Goal: Find specific page/section: Find specific page/section

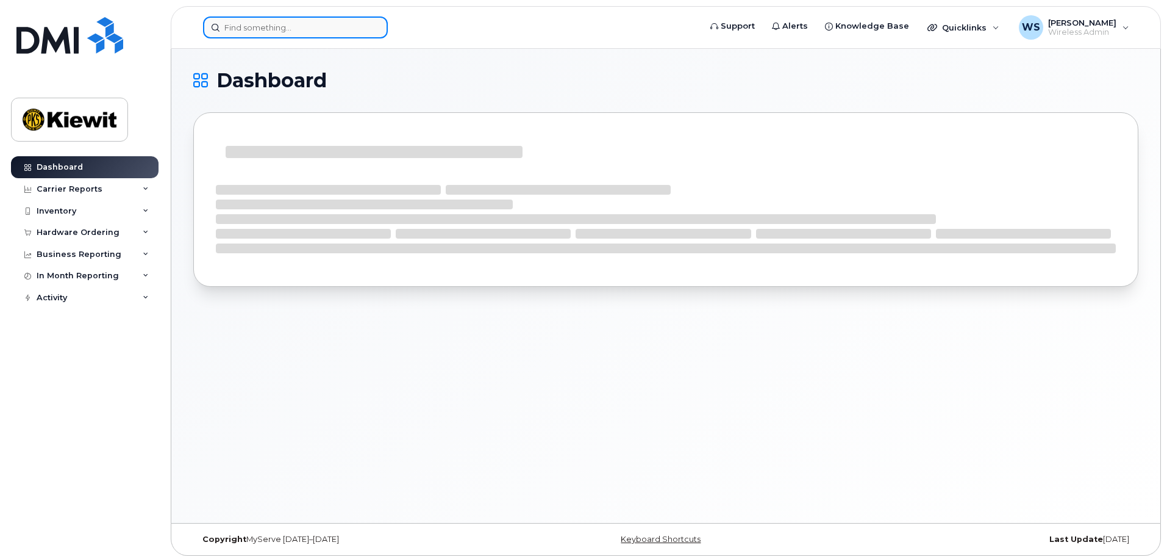
click at [290, 35] on input at bounding box center [295, 27] width 185 height 22
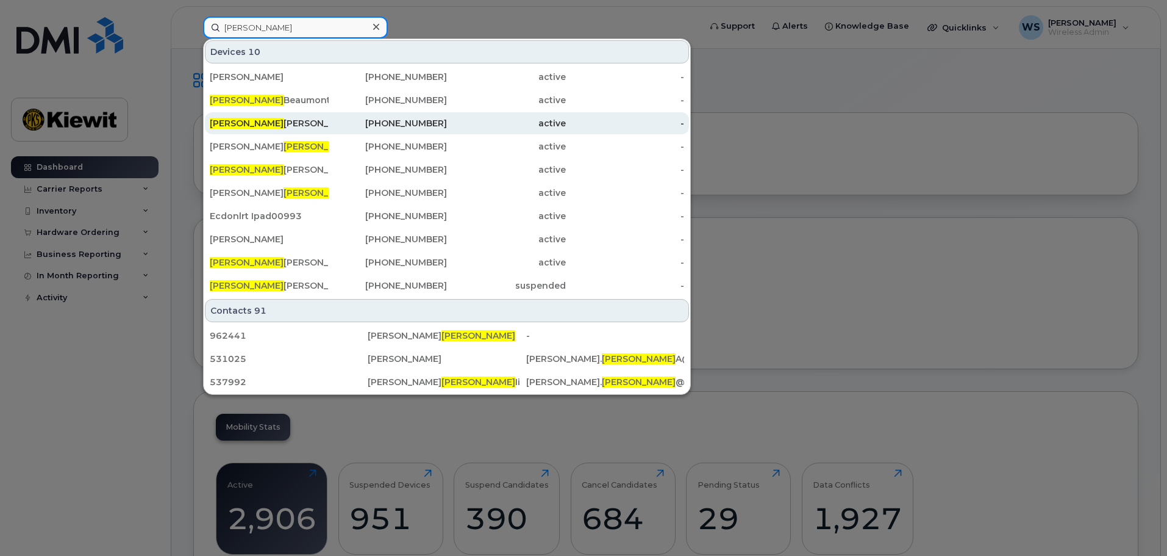
type input "olivier"
click at [291, 122] on div "Olivier Beaulieu" at bounding box center [269, 123] width 119 height 12
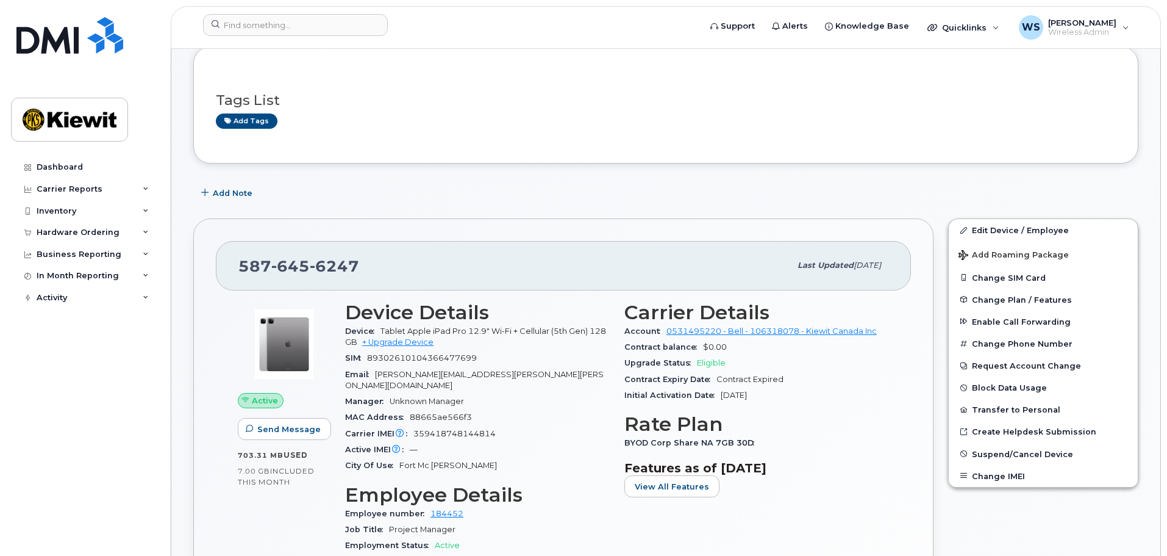
scroll to position [183, 0]
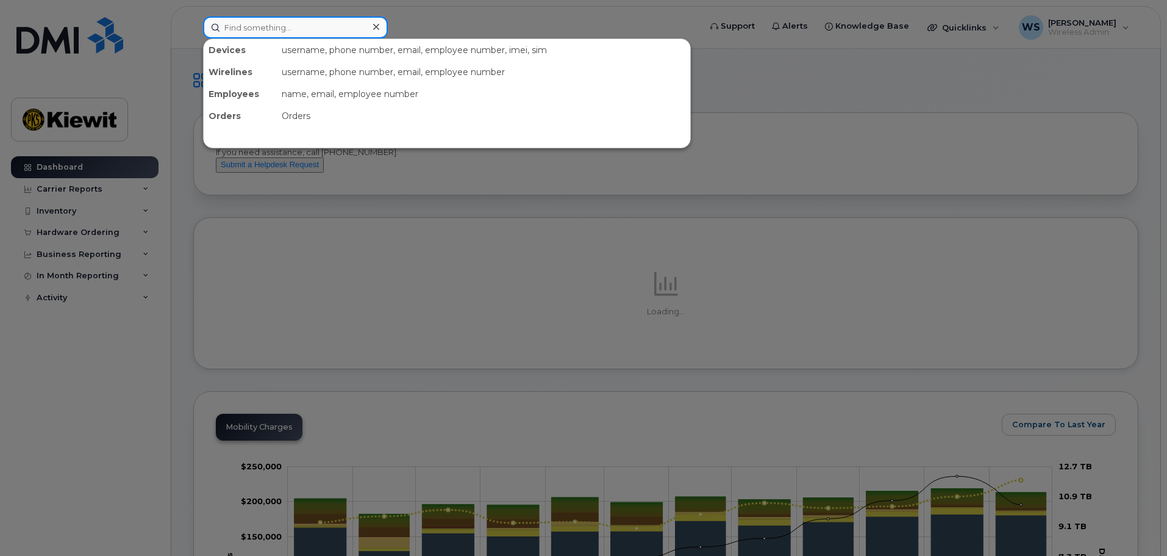
click at [263, 26] on input at bounding box center [295, 27] width 185 height 22
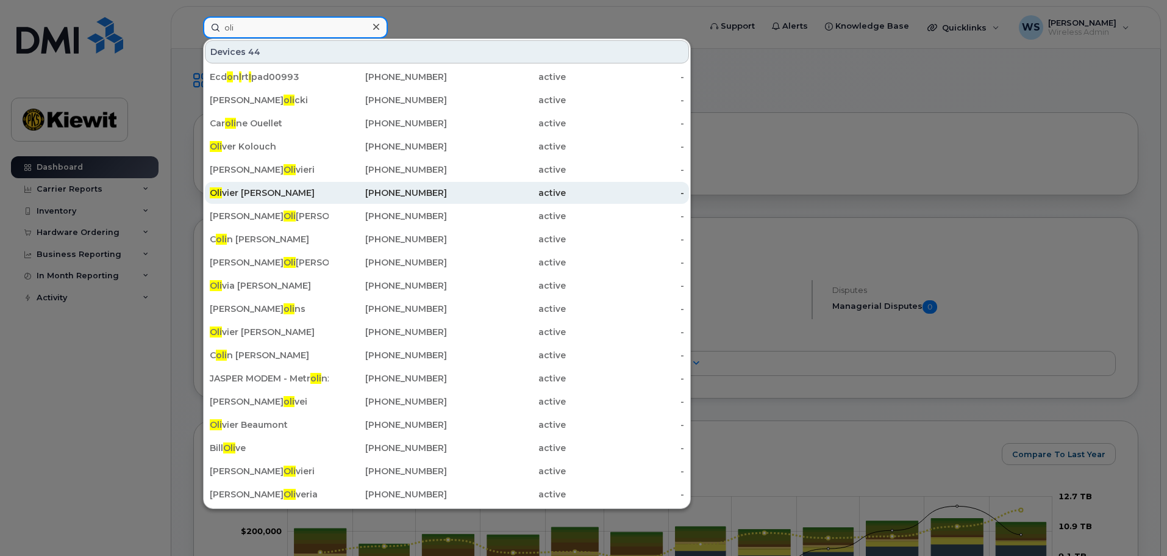
type input "oli"
click at [282, 193] on div "Oli vier Beaulieu" at bounding box center [269, 193] width 119 height 12
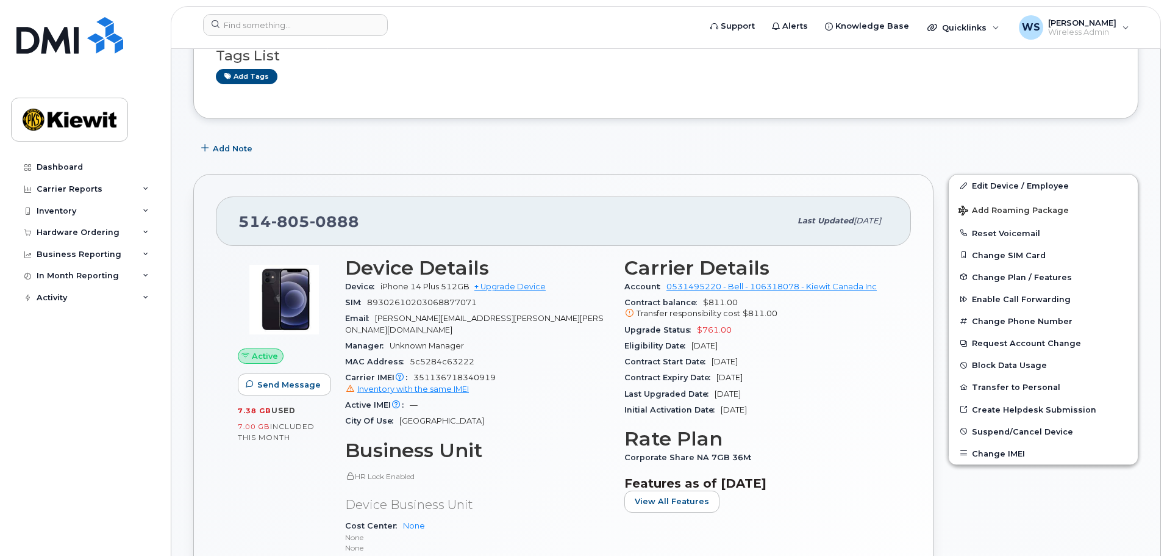
scroll to position [244, 0]
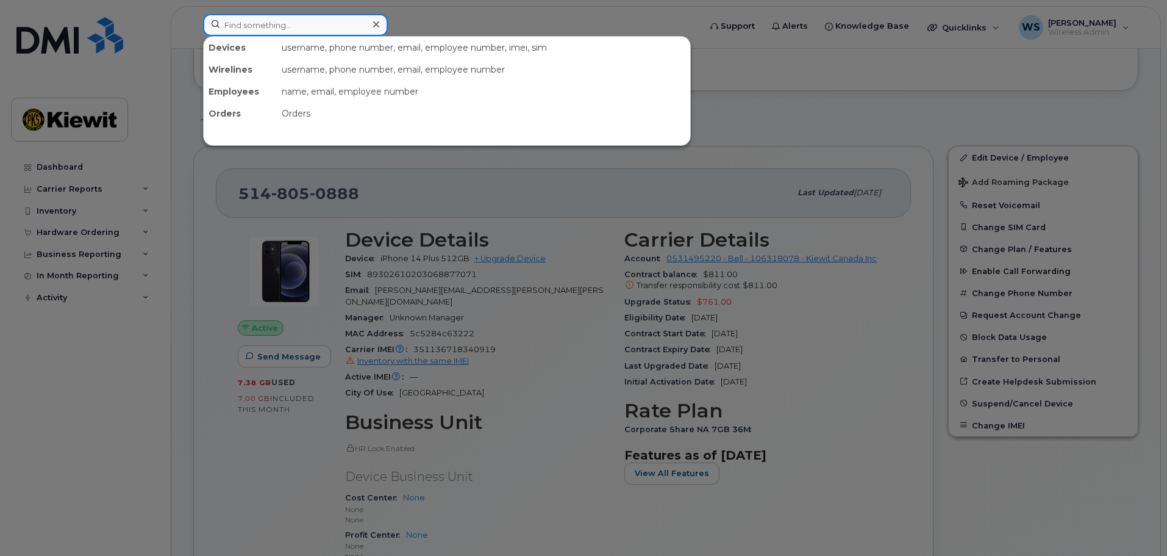
click at [308, 29] on input at bounding box center [295, 25] width 185 height 22
paste input "Valizadeh"
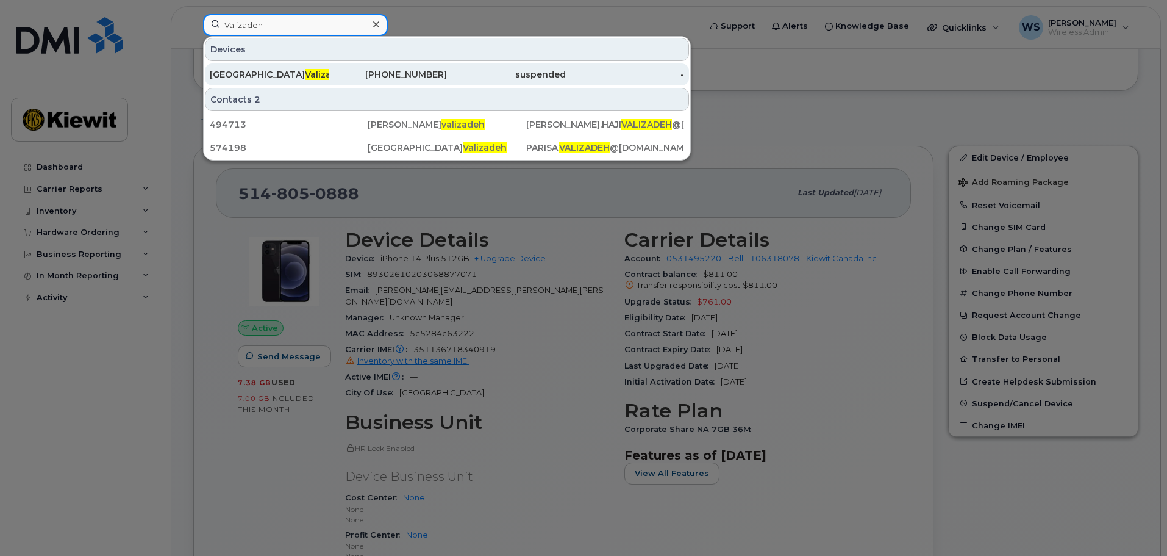
type input "Valizadeh"
click at [315, 78] on div "[PERSON_NAME]" at bounding box center [269, 74] width 119 height 12
